Goal: Understand process/instructions

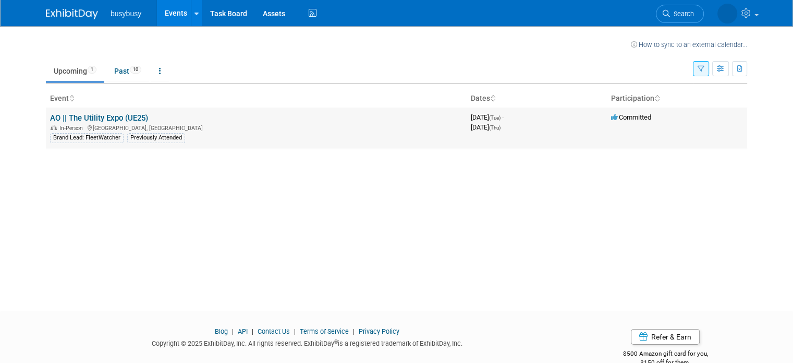
drag, startPoint x: 0, startPoint y: 0, endPoint x: 103, endPoint y: 116, distance: 155.2
click at [103, 116] on link "AO || The Utility Expo (UE25)" at bounding box center [99, 117] width 98 height 9
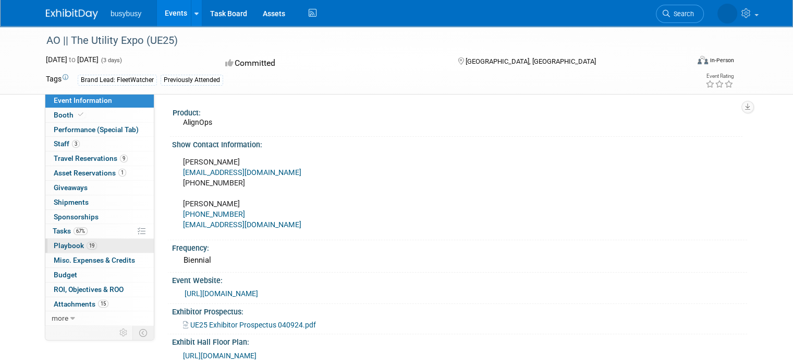
click at [62, 245] on span "Playbook 19" at bounding box center [75, 245] width 43 height 8
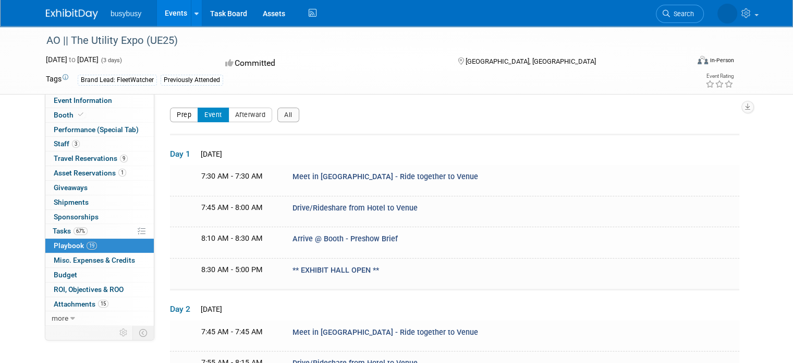
click at [170, 115] on button "Prep" at bounding box center [184, 114] width 28 height 15
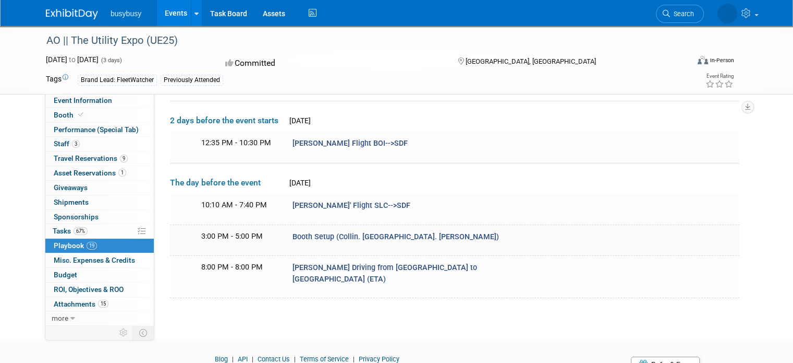
scroll to position [26, 0]
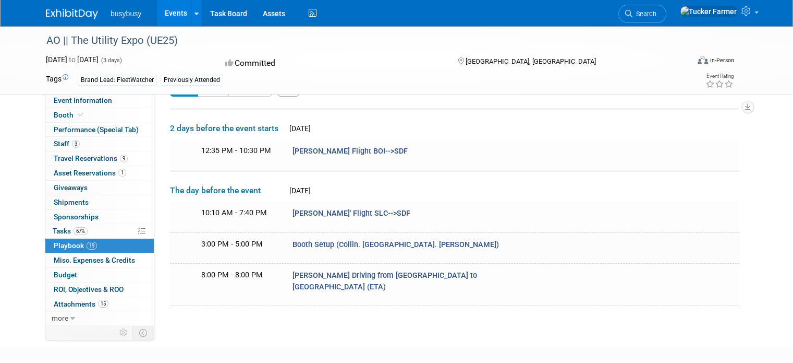
click at [473, 131] on td "2 days before the event starts Sun. Oct 5, 2025" at bounding box center [455, 123] width 570 height 31
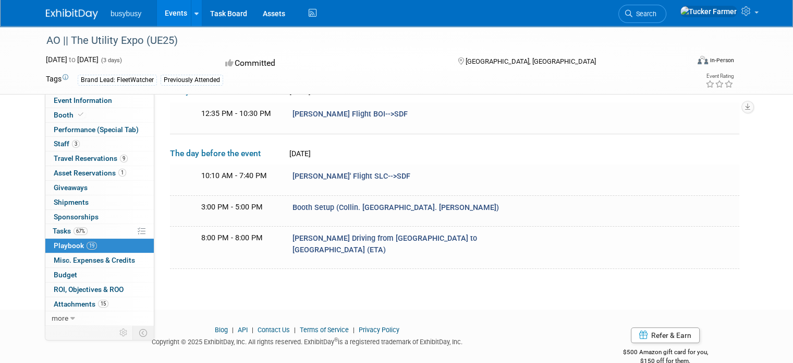
scroll to position [63, 0]
drag, startPoint x: 228, startPoint y: 77, endPoint x: 203, endPoint y: 48, distance: 38.5
click at [203, 48] on div "AO || The Utility Expo (UE25)" at bounding box center [359, 40] width 633 height 19
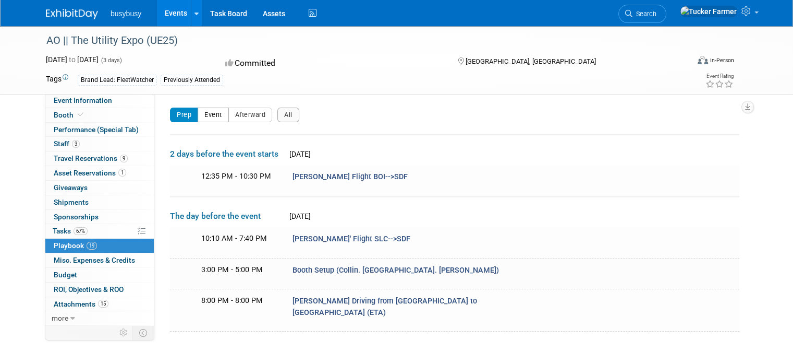
click at [198, 113] on button "Event" at bounding box center [213, 114] width 31 height 15
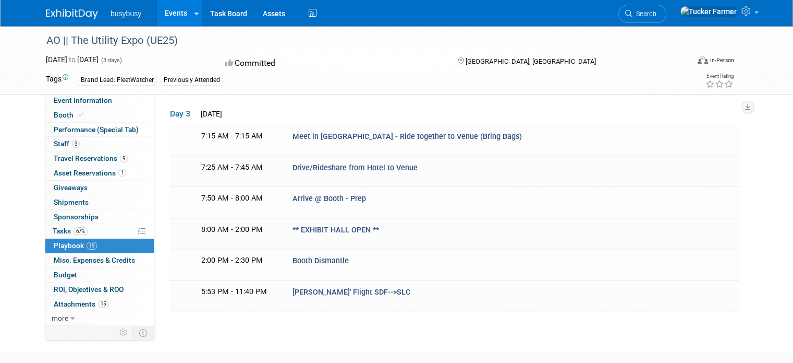
scroll to position [357, 0]
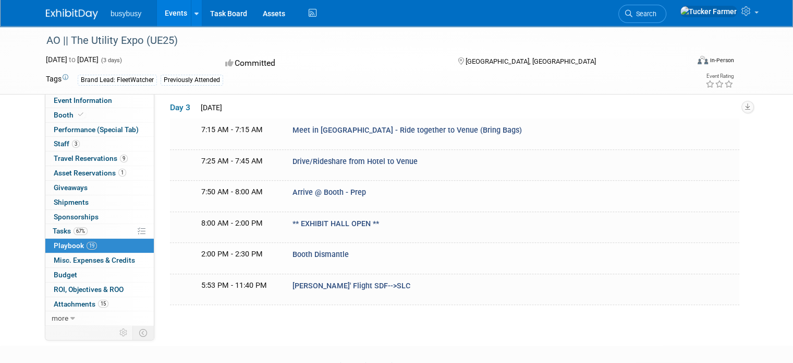
click at [438, 191] on td "7:50 AM - 8:00 AM Arrive @ Booth - Prep" at bounding box center [455, 195] width 570 height 31
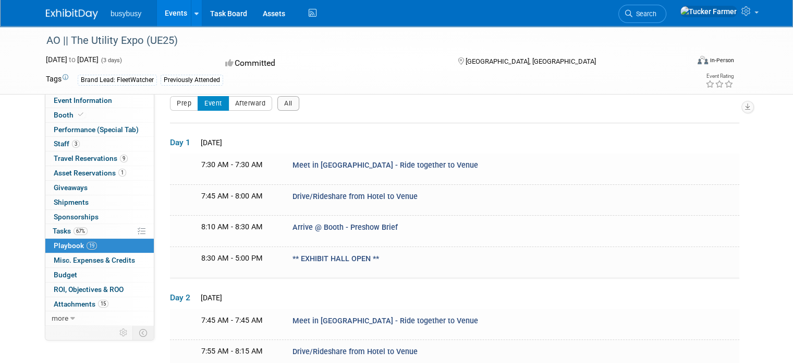
scroll to position [0, 0]
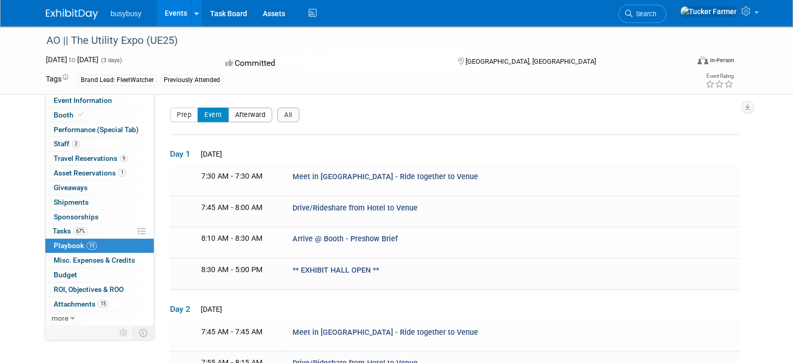
click at [251, 118] on button "Afterward" at bounding box center [250, 114] width 44 height 15
